Goal: Information Seeking & Learning: Learn about a topic

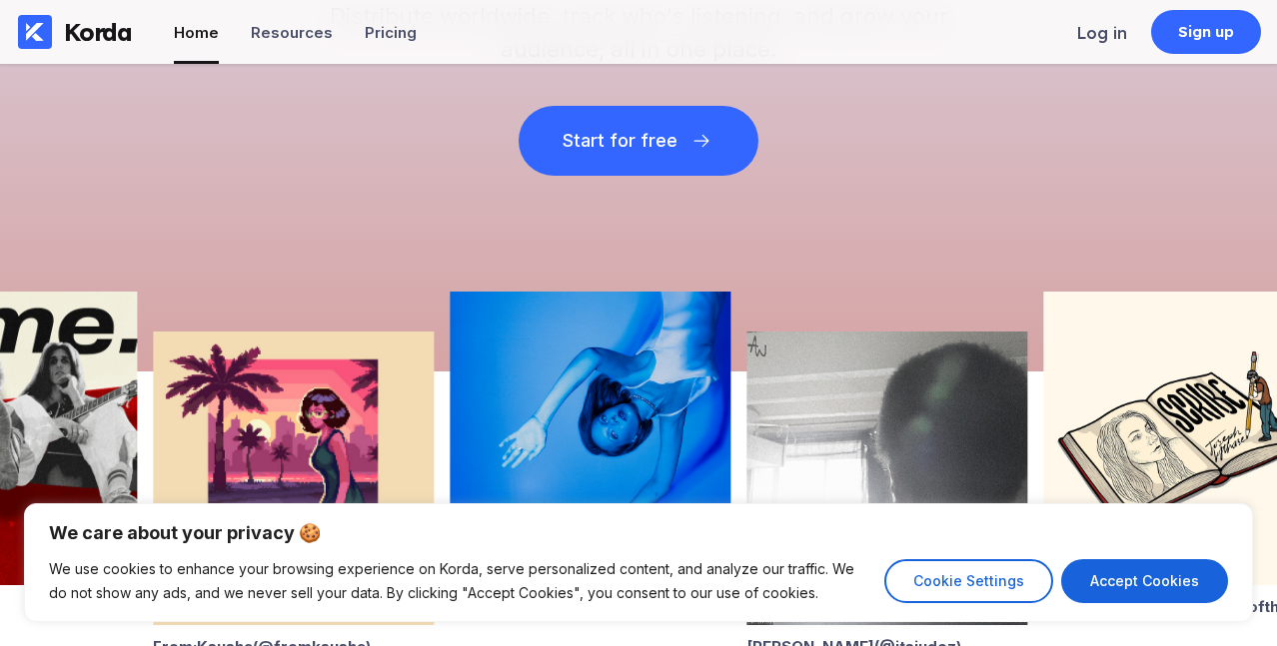
scroll to position [715, 0]
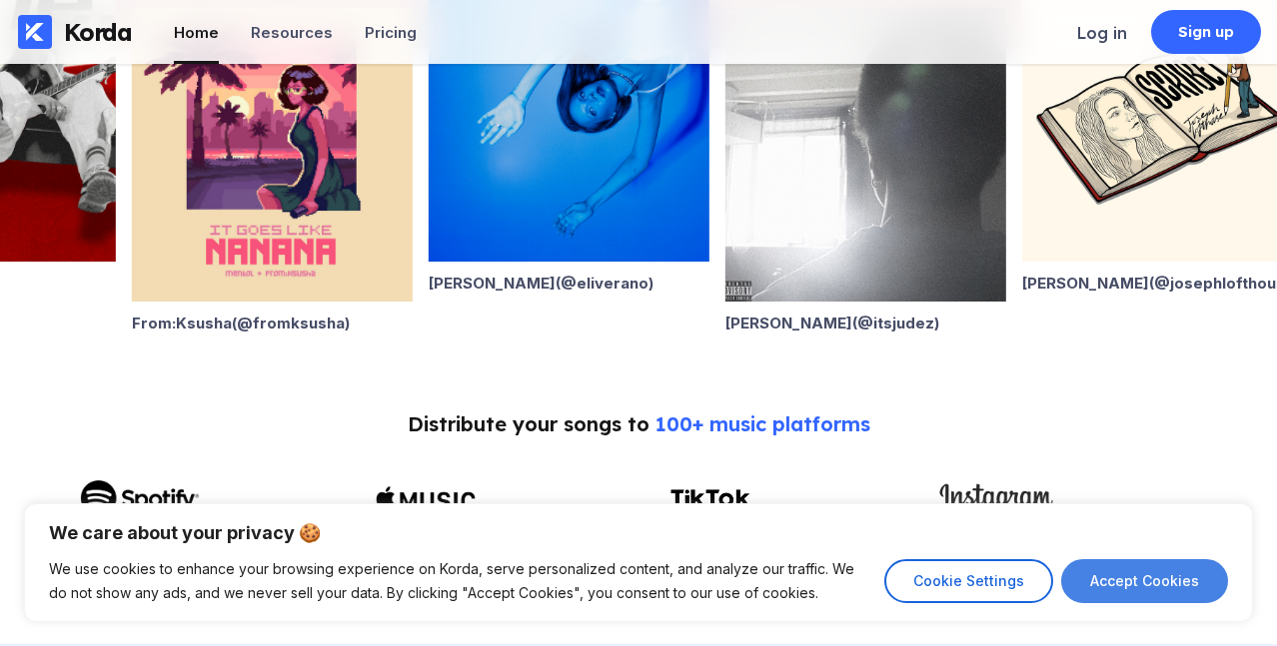
click at [1106, 569] on button "Accept Cookies" at bounding box center [1144, 582] width 167 height 44
checkbox input "true"
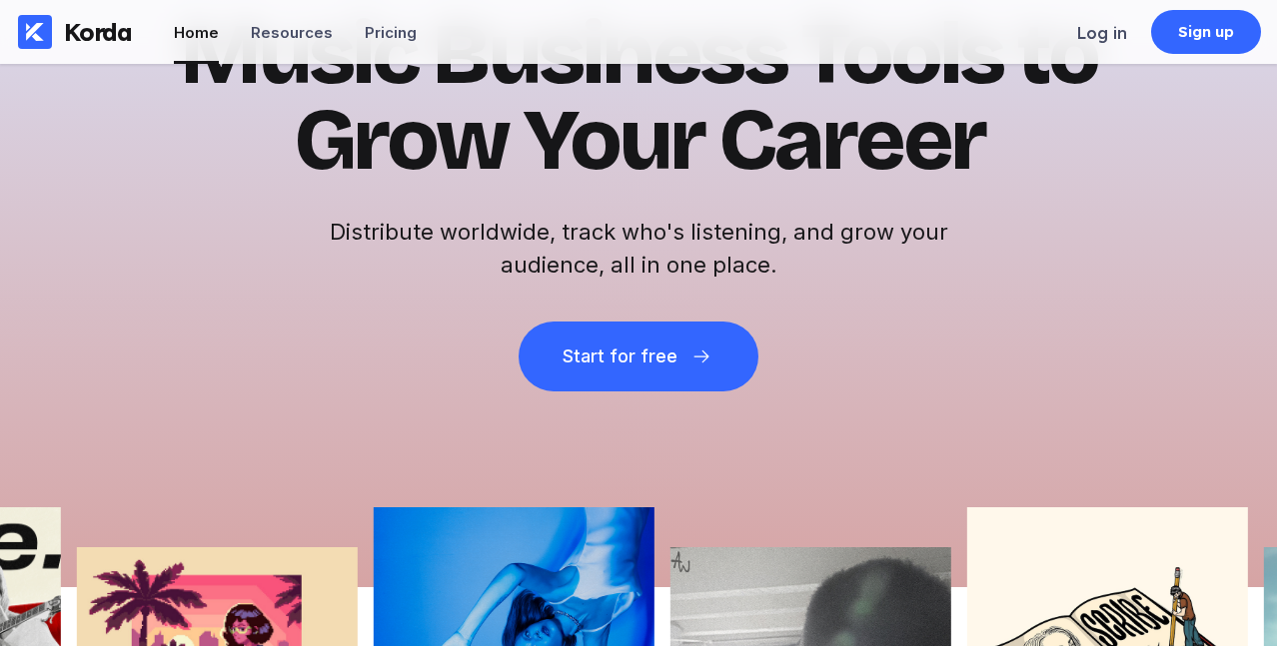
scroll to position [0, 0]
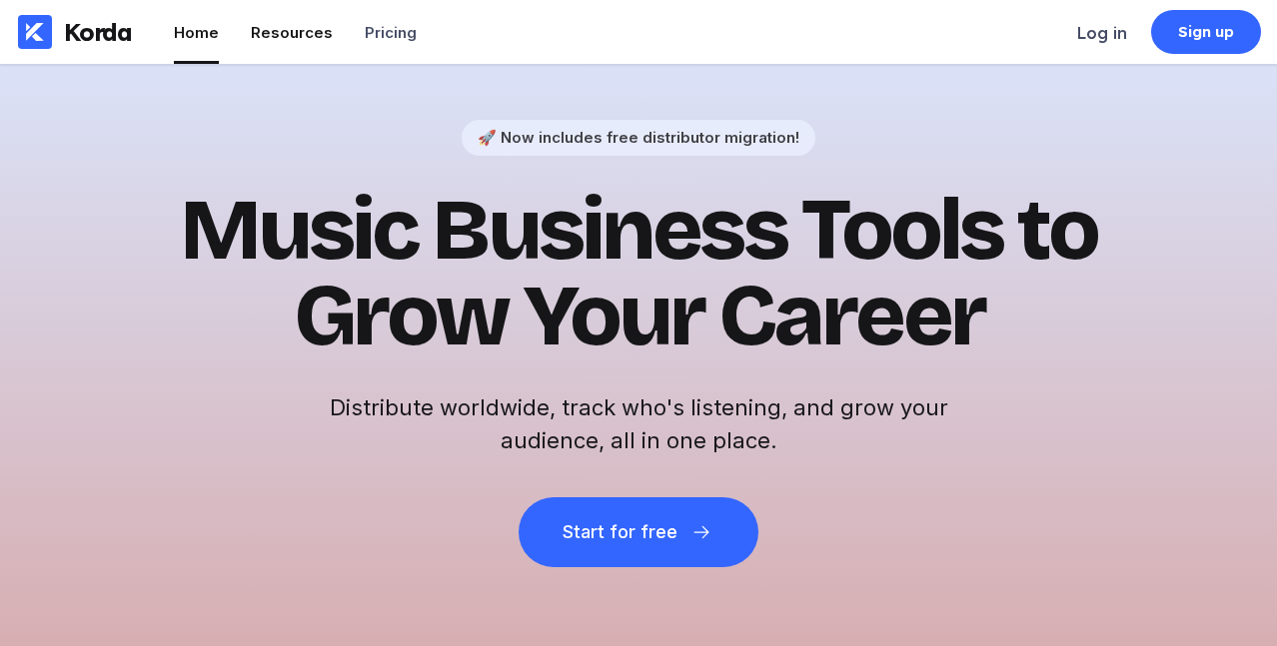
click at [309, 48] on li "Resources" at bounding box center [292, 32] width 82 height 64
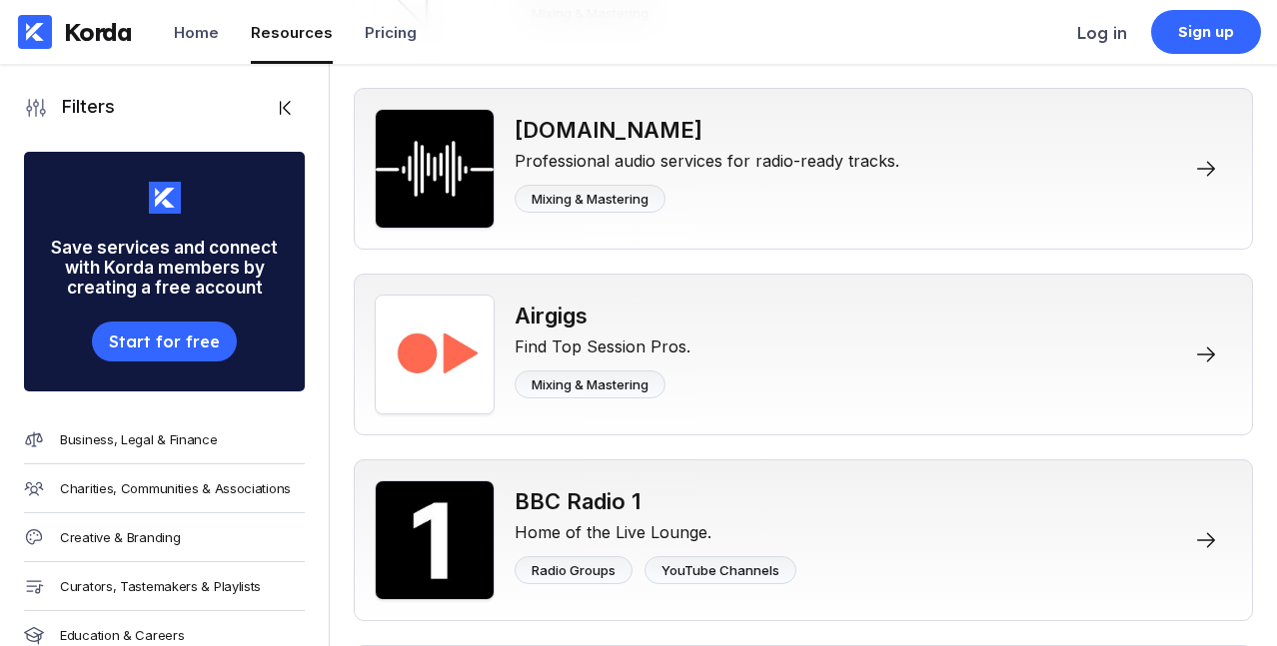
scroll to position [79, 0]
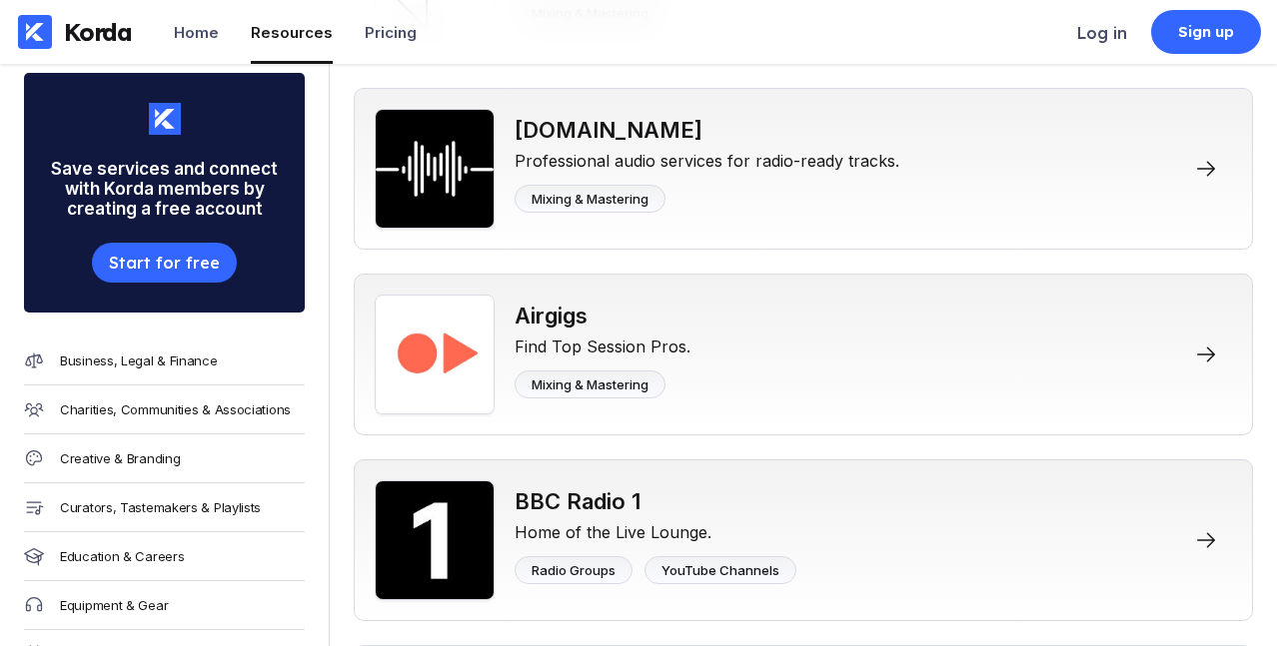
click at [161, 374] on div "Business, Legal & Finance" at bounding box center [164, 361] width 281 height 49
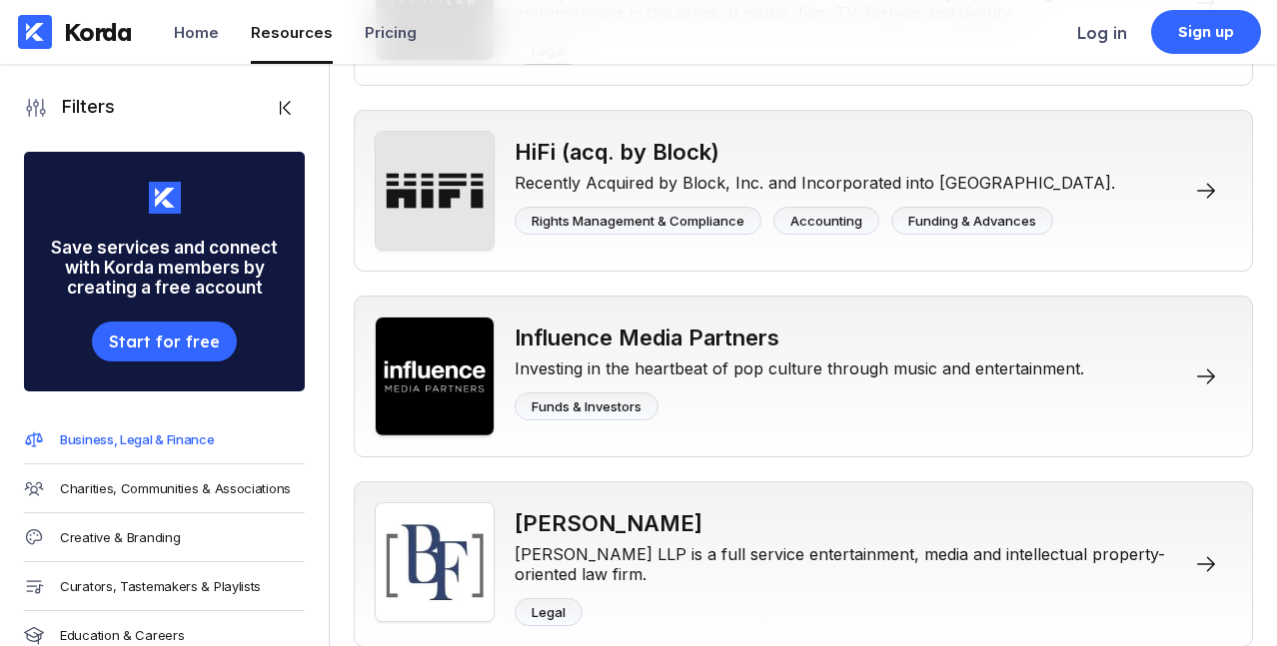
scroll to position [2969, 0]
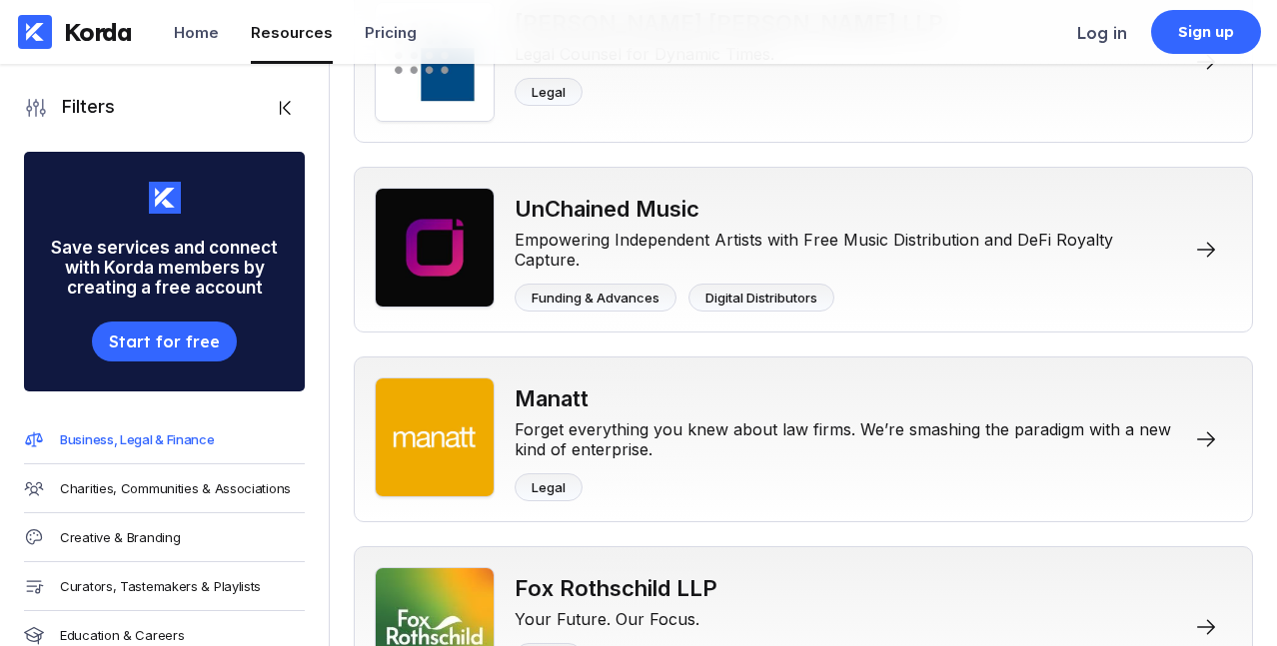
click at [192, 497] on div "Charities, Communities & Associations" at bounding box center [164, 489] width 281 height 49
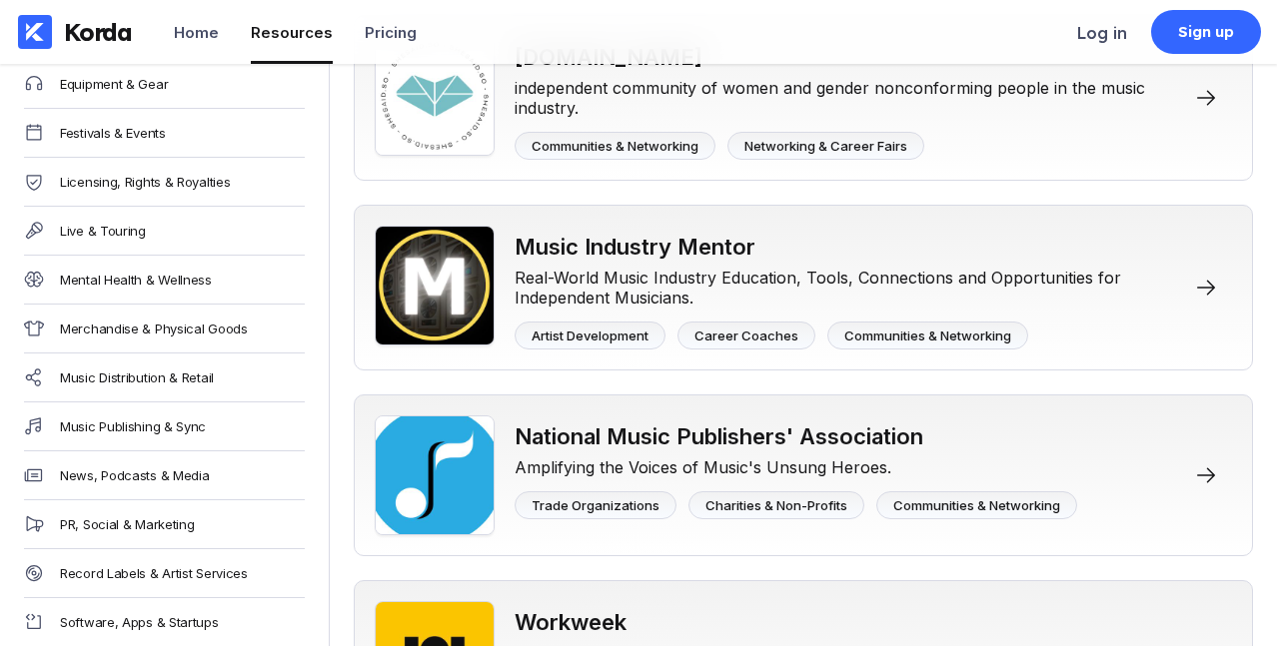
scroll to position [674, 0]
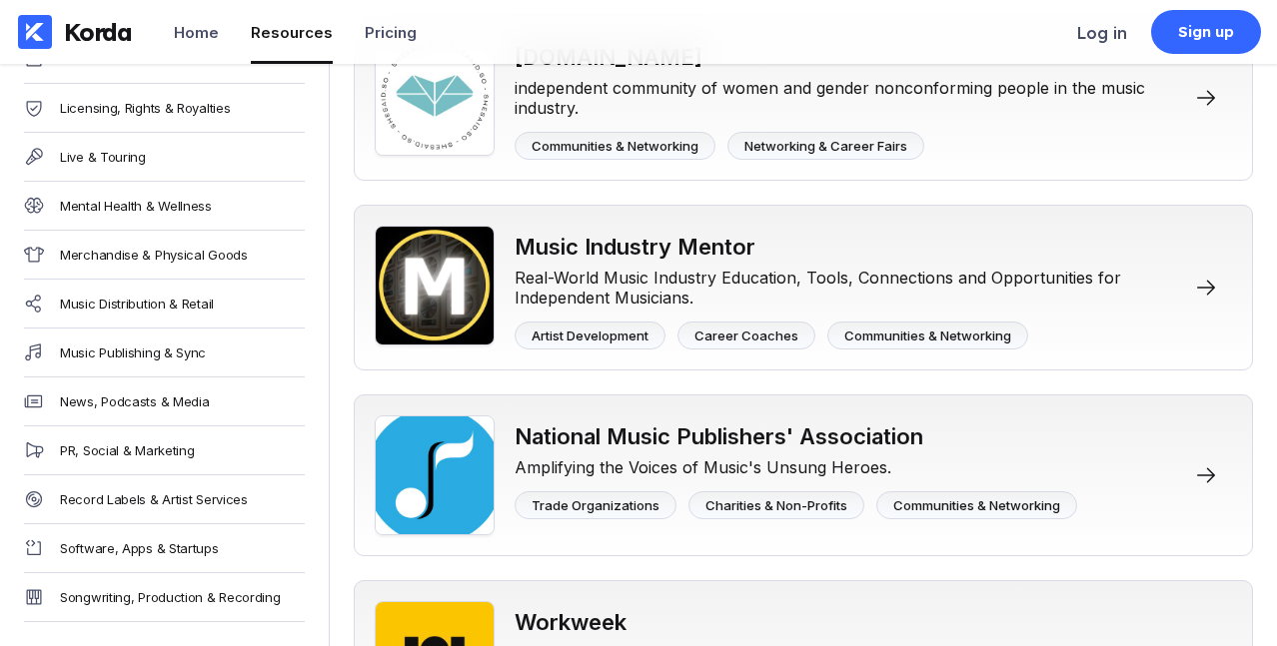
click at [189, 290] on div "Music Distribution & Retail" at bounding box center [164, 304] width 281 height 49
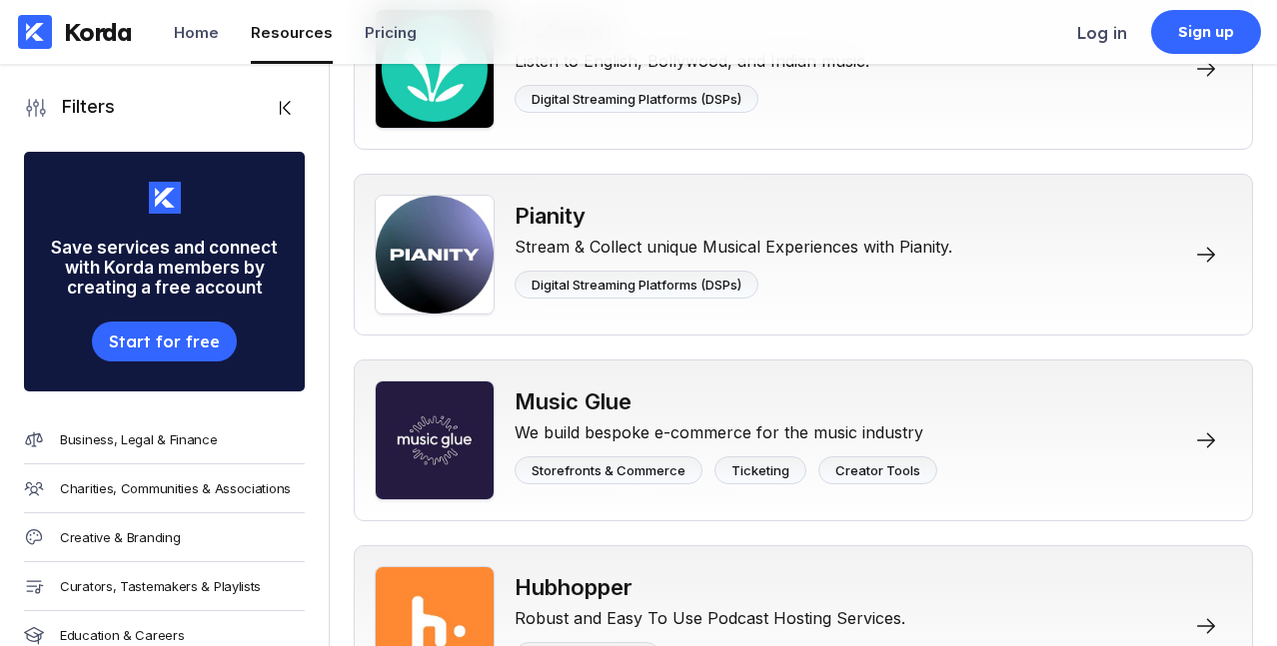
scroll to position [6678, 0]
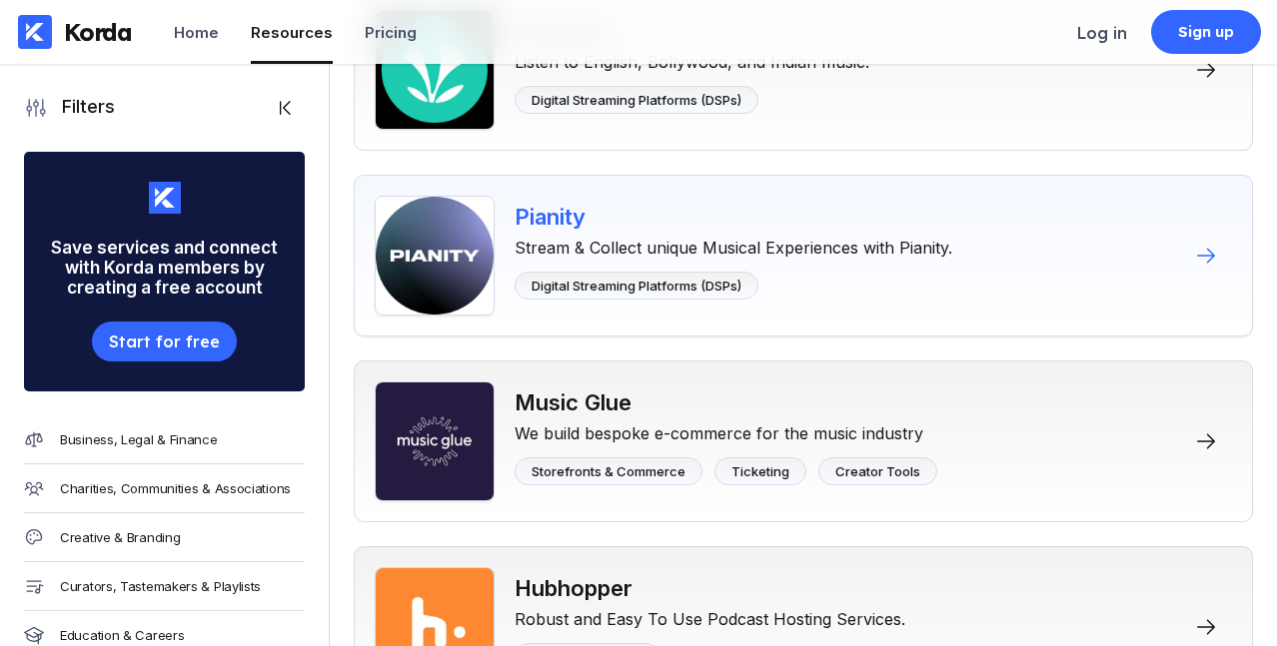
click at [442, 260] on img at bounding box center [435, 256] width 120 height 120
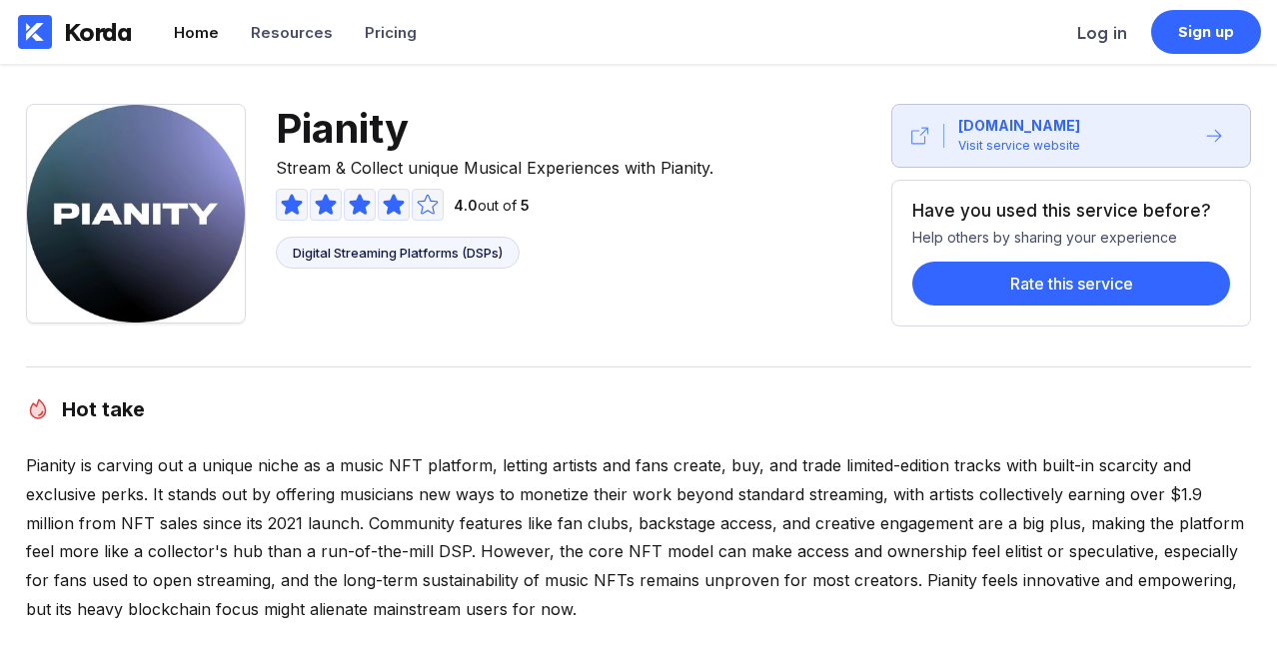
click at [211, 31] on div "Home" at bounding box center [196, 32] width 45 height 19
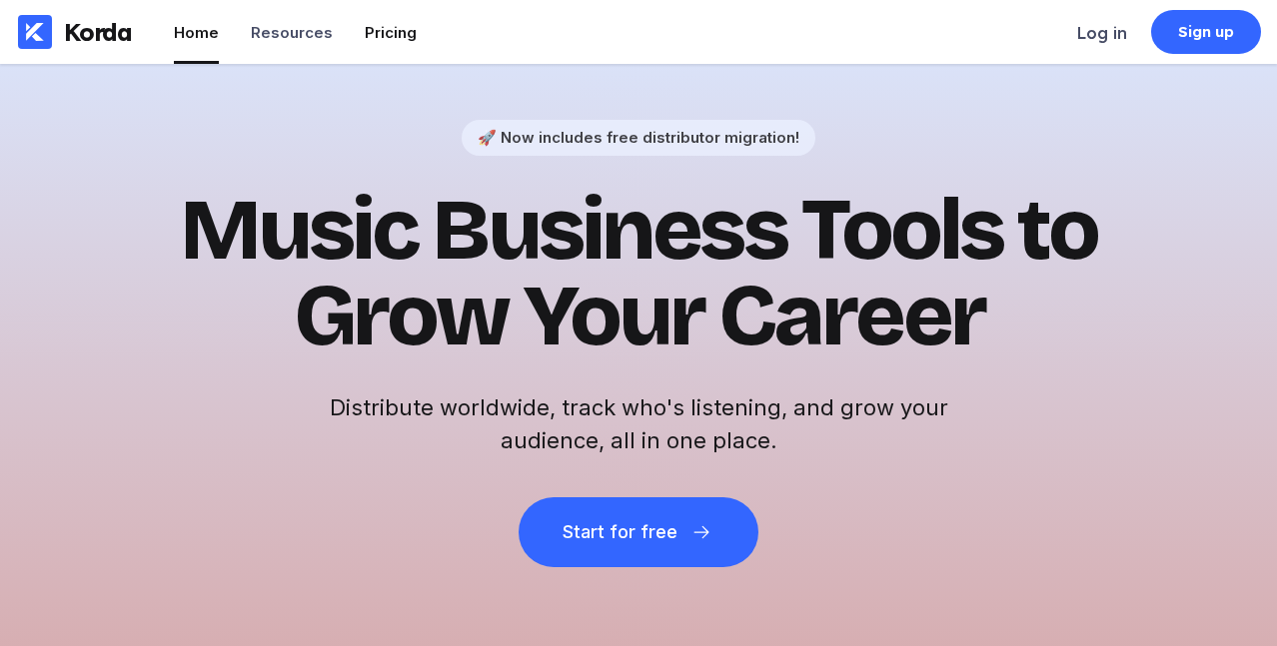
click at [398, 19] on li "Pricing" at bounding box center [391, 32] width 52 height 64
click at [387, 39] on div "Pricing" at bounding box center [391, 32] width 52 height 19
click at [301, 38] on div "Resources" at bounding box center [292, 32] width 82 height 19
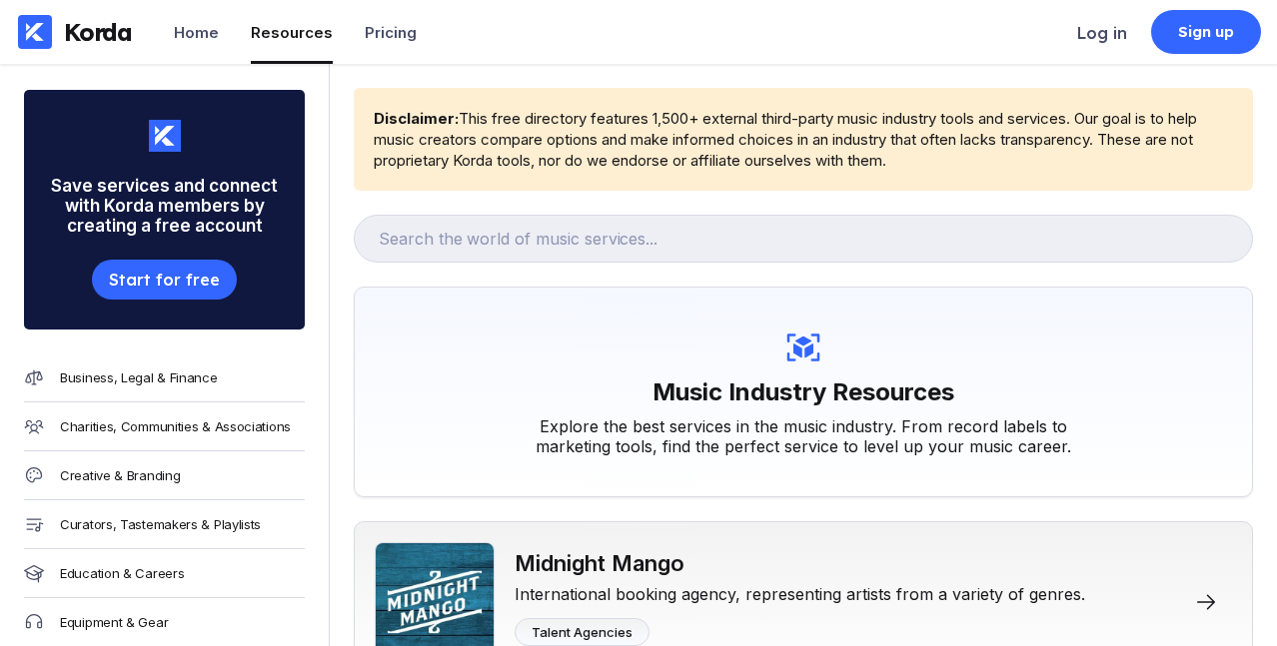
scroll to position [674, 0]
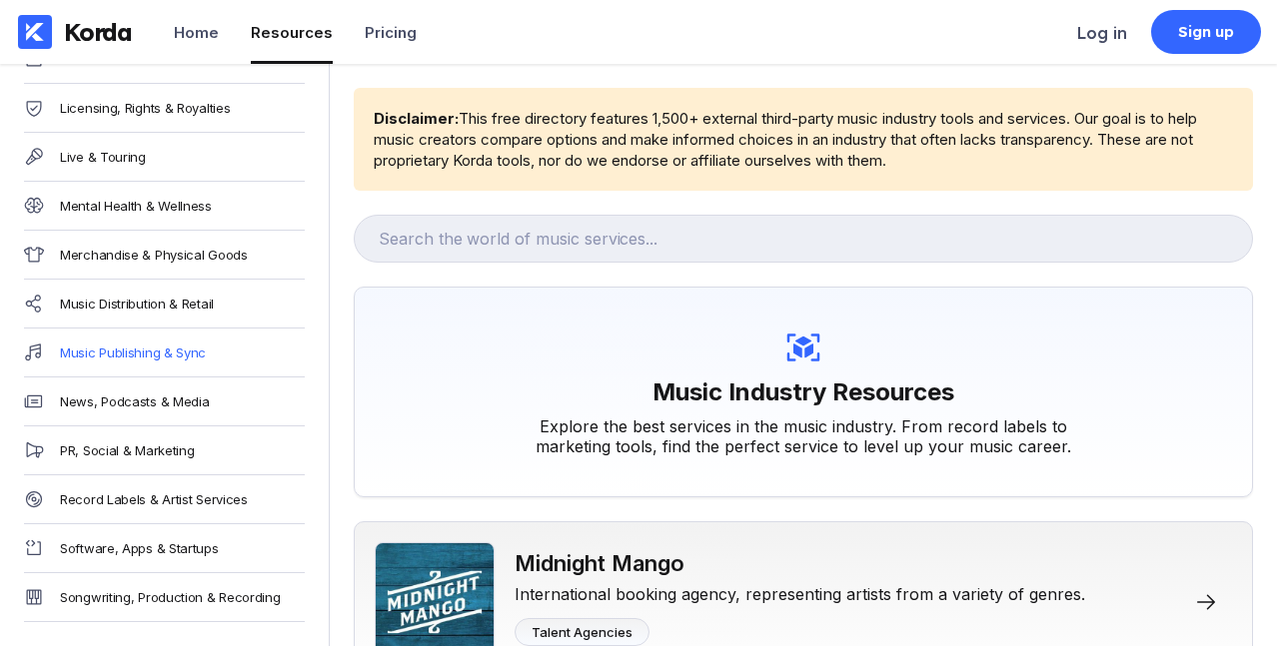
click at [175, 359] on div "Music Publishing & Sync" at bounding box center [133, 353] width 146 height 16
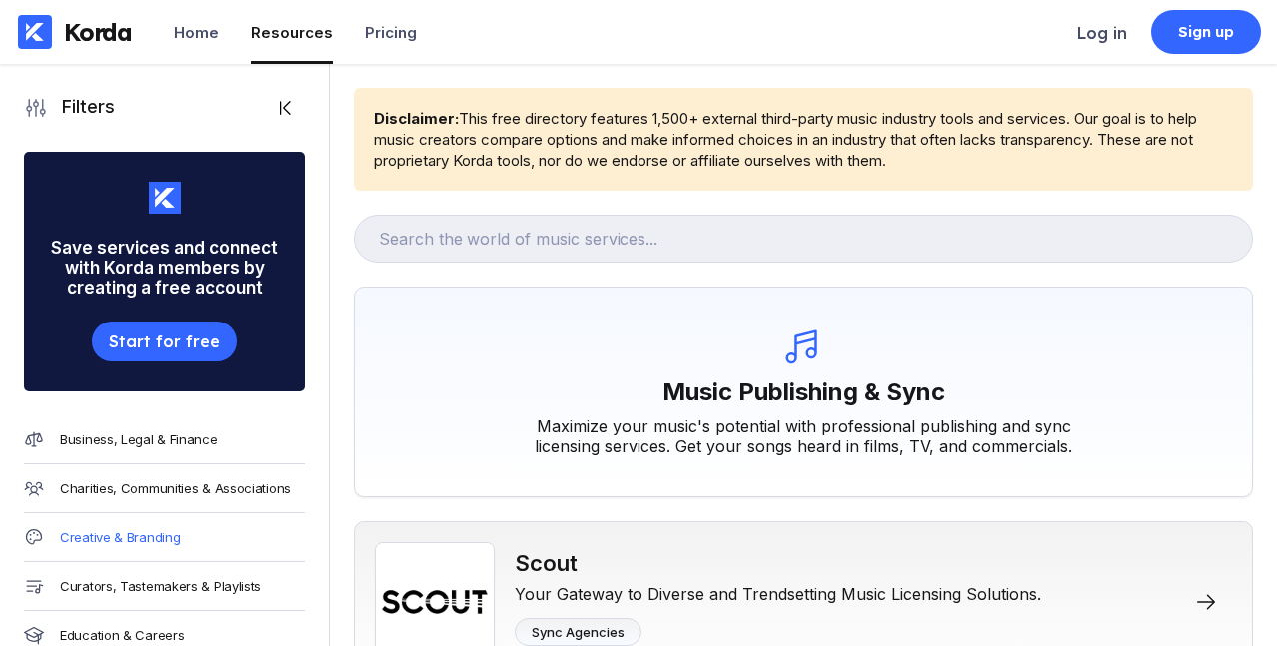
scroll to position [674, 0]
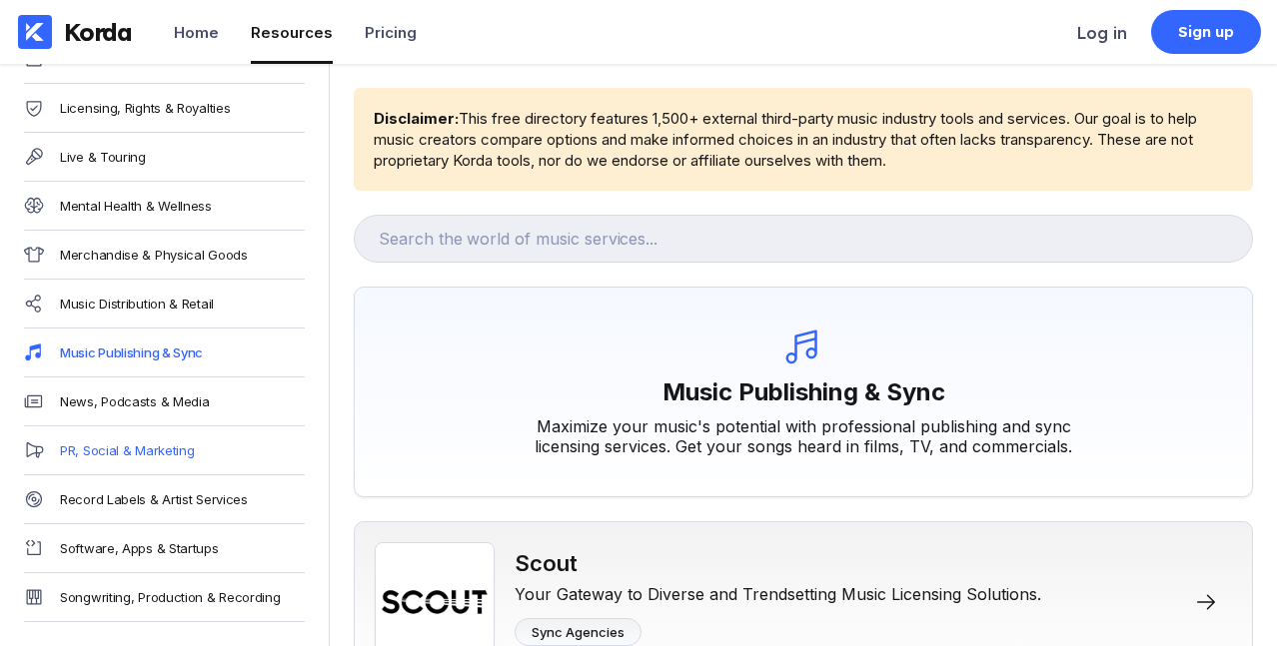
click at [140, 447] on div "PR, Social & Marketing" at bounding box center [127, 451] width 134 height 16
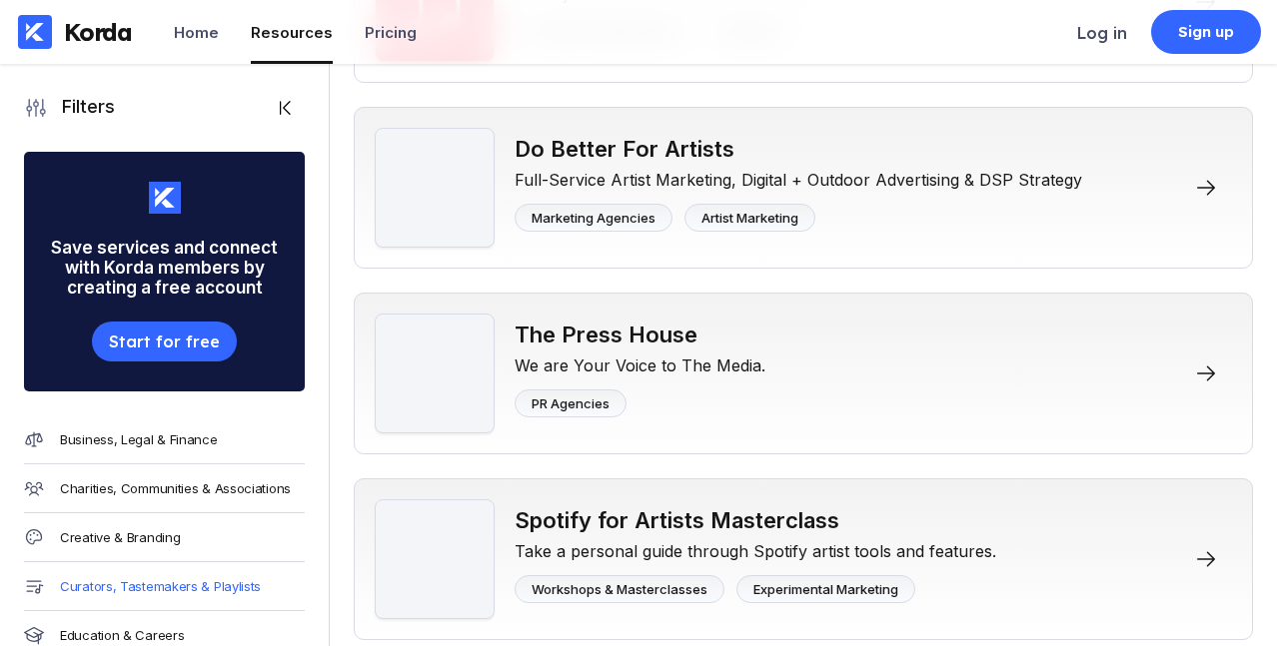
scroll to position [674, 0]
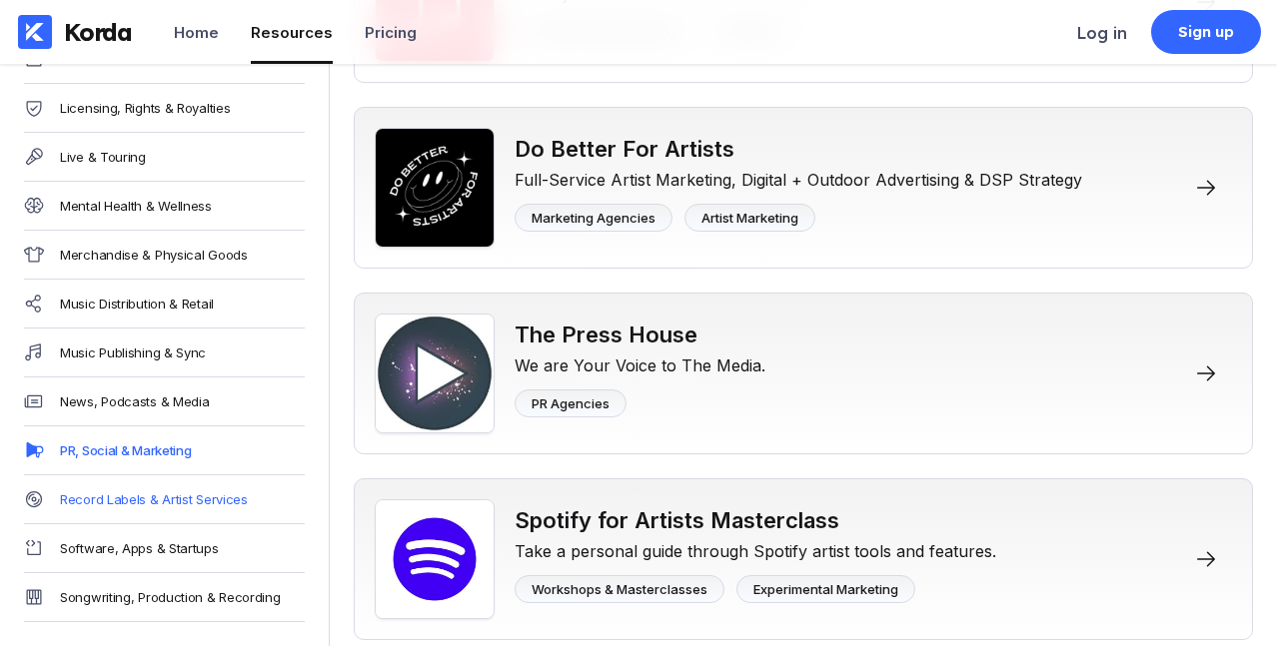
click at [165, 493] on div "Record Labels & Artist Services" at bounding box center [154, 500] width 188 height 16
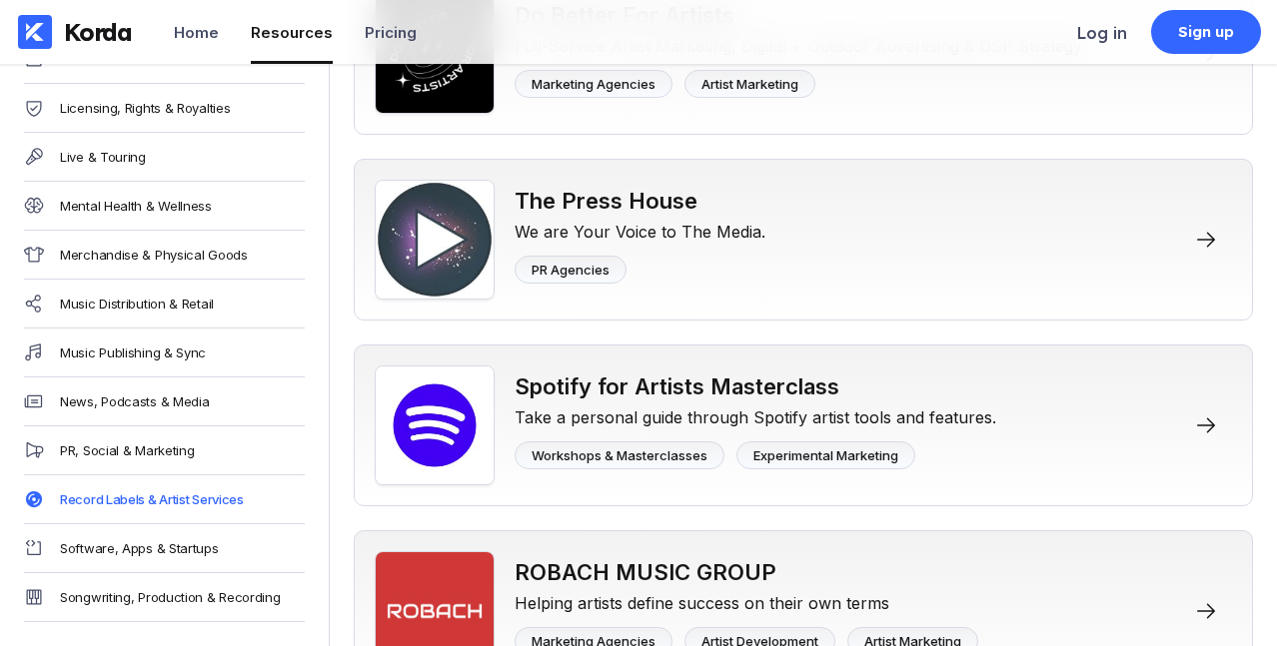
scroll to position [4741, 0]
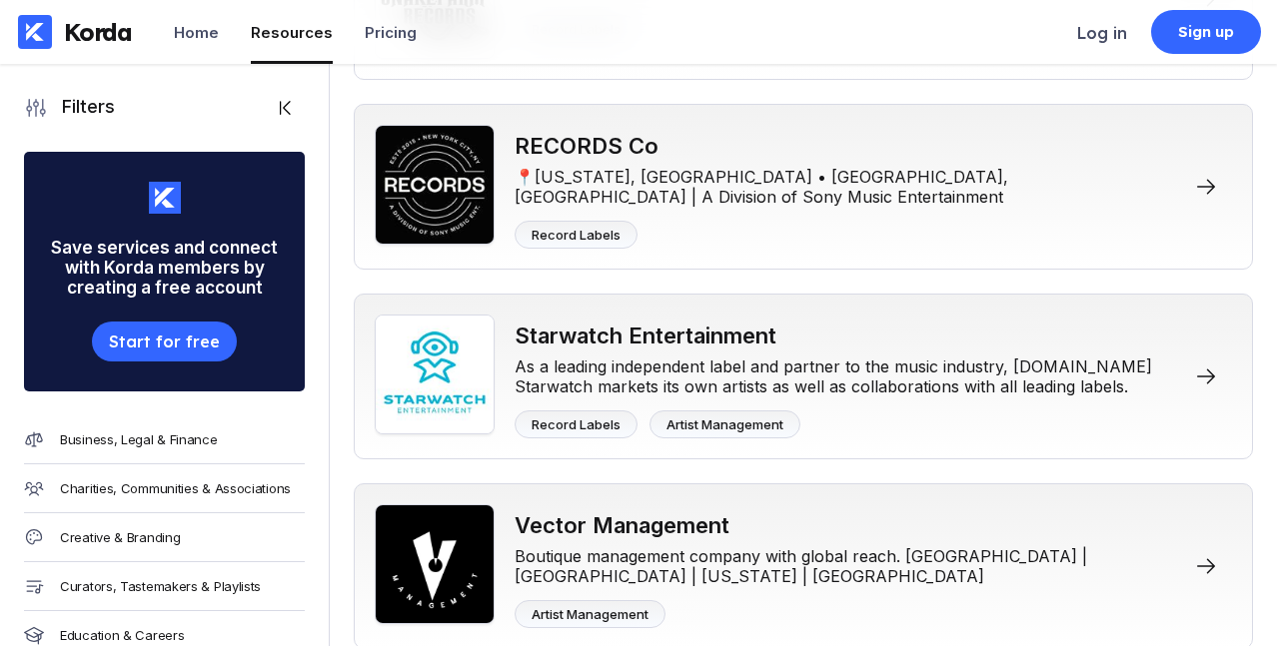
scroll to position [1754, 0]
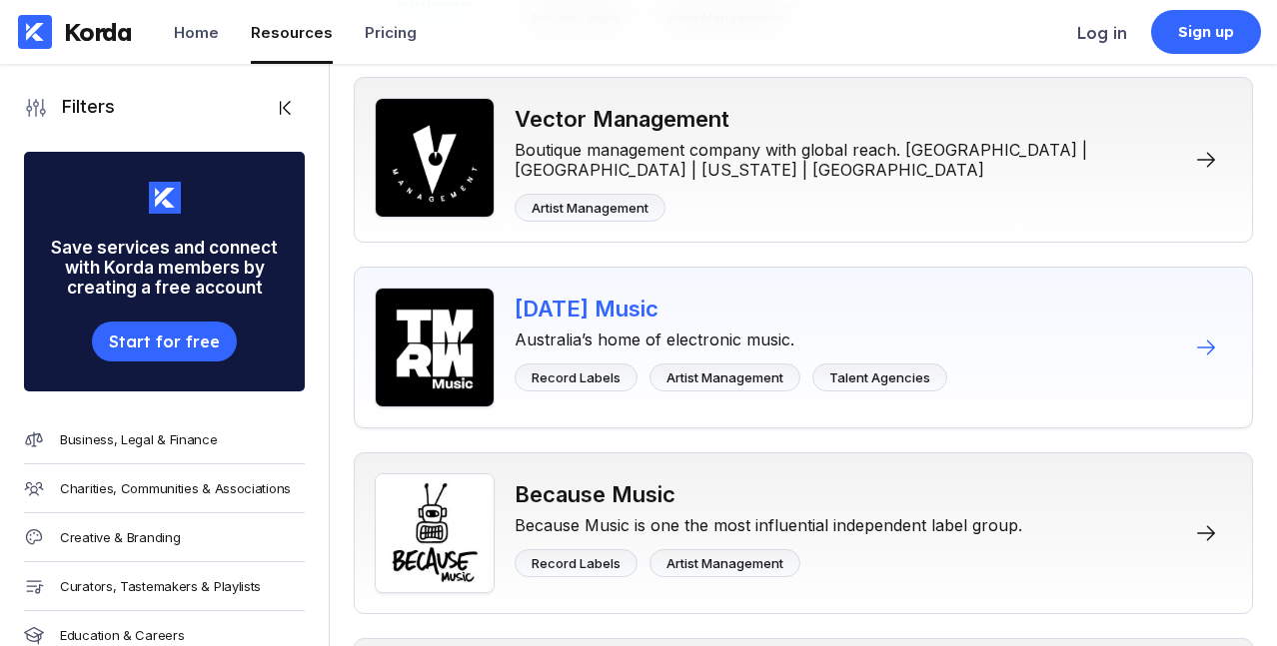
click at [570, 317] on div "[DATE] Music" at bounding box center [731, 309] width 433 height 26
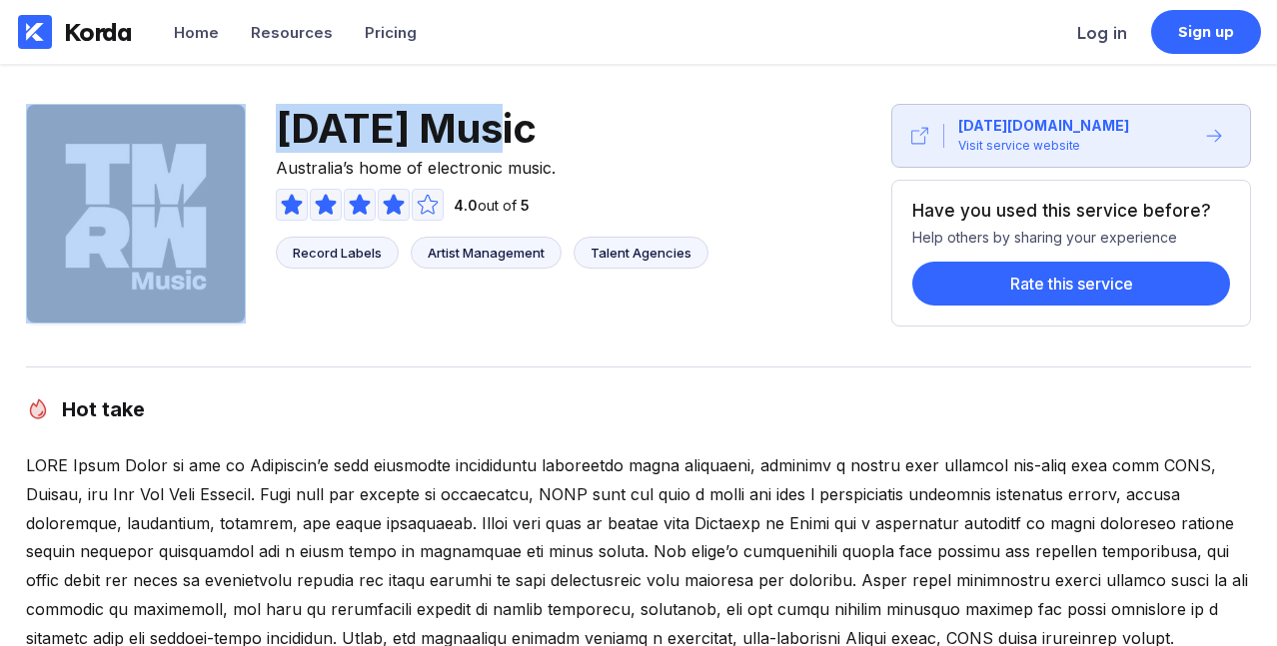
drag, startPoint x: 568, startPoint y: 114, endPoint x: 248, endPoint y: 125, distance: 319.9
click at [248, 125] on div "[DATE] Music Australia’s home of electronic music. 4.0 out of 5 Record Labels A…" at bounding box center [379, 215] width 706 height 223
copy div "[DATE] Music"
